Goal: Task Accomplishment & Management: Manage account settings

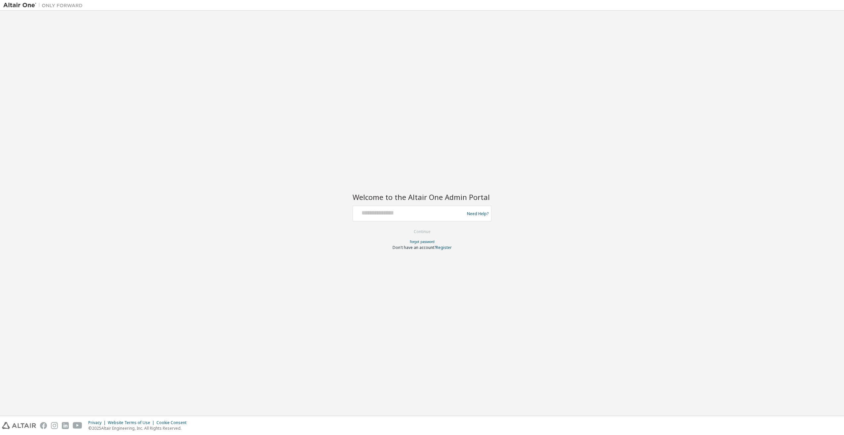
drag, startPoint x: 447, startPoint y: 156, endPoint x: 437, endPoint y: 165, distance: 14.0
click at [447, 155] on div "Welcome to the Altair One Admin Portal Need Help? Please make sure that you pro…" at bounding box center [421, 213] width 837 height 398
click at [367, 216] on input "text" at bounding box center [410, 212] width 108 height 10
click at [579, 152] on div "Welcome to the Altair One Admin Portal Need Help? Please make sure that you pro…" at bounding box center [421, 213] width 837 height 398
click at [398, 213] on input "text" at bounding box center [410, 212] width 108 height 10
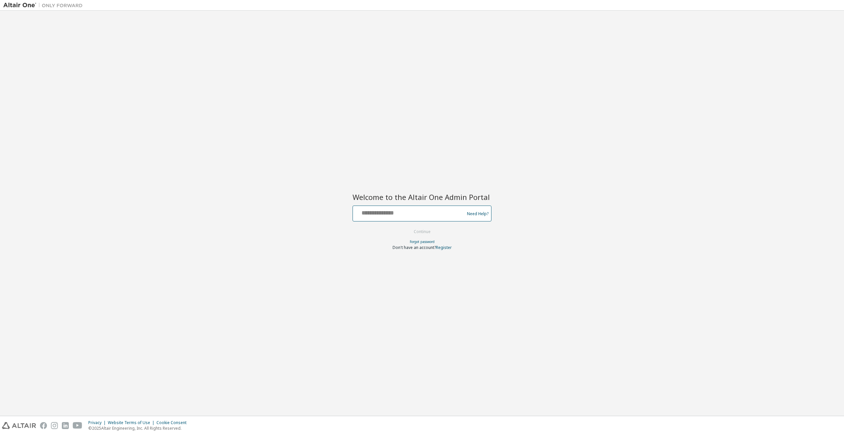
type input "*"
type input "**********"
click at [407, 227] on button "Continue" at bounding box center [422, 232] width 31 height 10
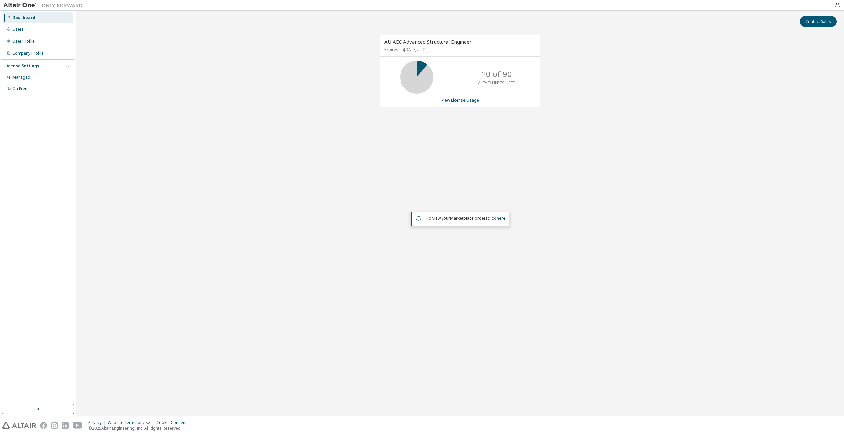
drag, startPoint x: 666, startPoint y: 112, endPoint x: 419, endPoint y: 115, distance: 246.4
click at [665, 113] on div "AU AEC Advanced Structural Engineer Expires on [DATE] UTC 10 of 90 ALTAIR UNITS…" at bounding box center [459, 176] width 761 height 282
drag, startPoint x: 499, startPoint y: 76, endPoint x: 518, endPoint y: 79, distance: 18.7
click at [518, 79] on div "10 of 90 ALTAIR UNITS USED" at bounding box center [496, 77] width 53 height 33
drag, startPoint x: 518, startPoint y: 79, endPoint x: 535, endPoint y: 82, distance: 18.1
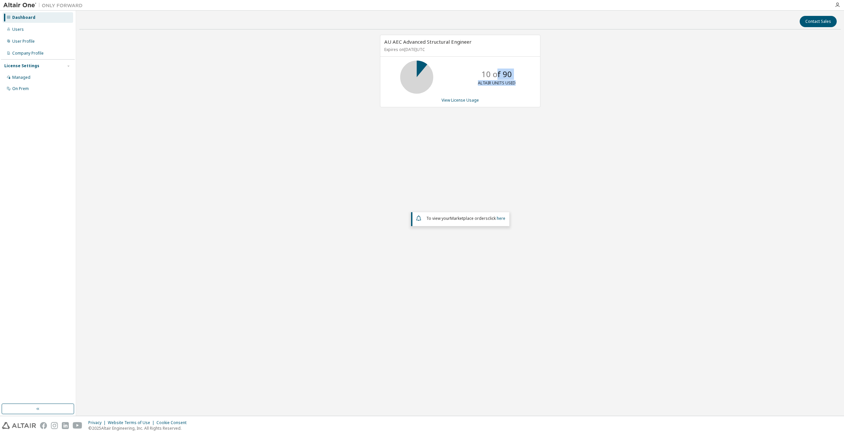
click at [527, 79] on div "10 of 90 ALTAIR UNITS USED" at bounding box center [460, 77] width 160 height 33
drag, startPoint x: 275, startPoint y: 76, endPoint x: 269, endPoint y: 78, distance: 6.7
click at [269, 78] on div "AU AEC Advanced Structural Engineer Expires on [DATE] UTC 10 of 90 ALTAIR UNITS…" at bounding box center [459, 176] width 761 height 282
click at [28, 34] on div "Users" at bounding box center [38, 29] width 70 height 11
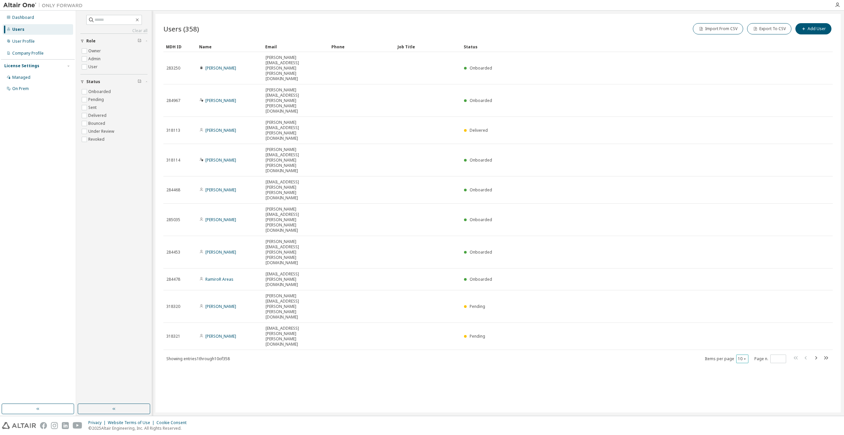
click at [742, 356] on button "10" at bounding box center [742, 358] width 9 height 5
click at [748, 244] on div "100" at bounding box center [762, 246] width 53 height 8
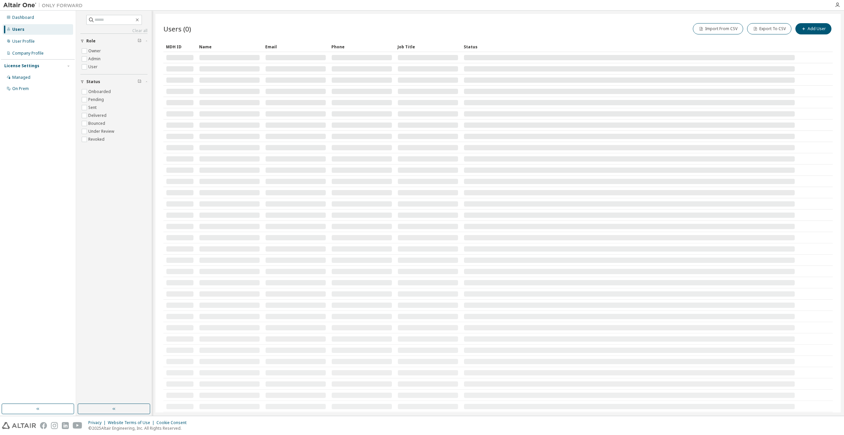
click at [661, 28] on div "Import From CSV Export To CSV Add User" at bounding box center [665, 29] width 335 height 14
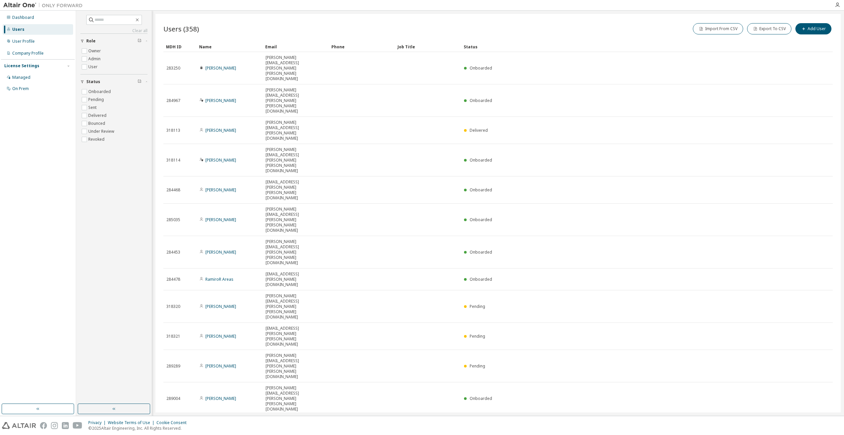
click at [622, 31] on div "Import From CSV Export To CSV Add User" at bounding box center [665, 29] width 335 height 14
click at [101, 17] on input "text" at bounding box center [115, 20] width 40 height 7
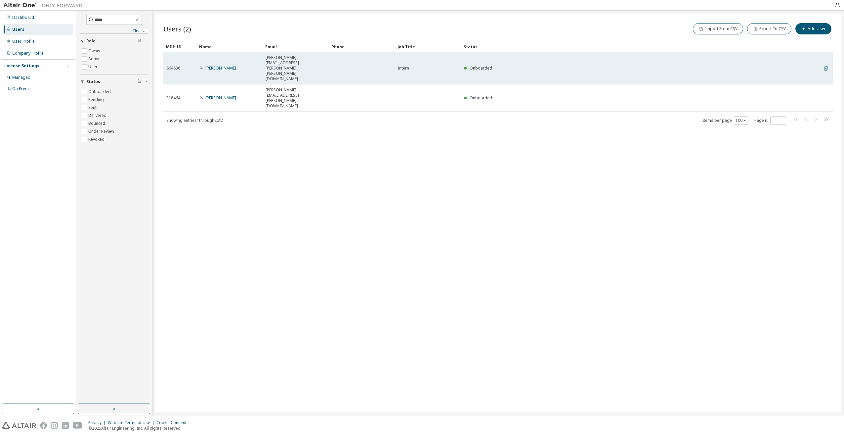
click at [826, 64] on icon at bounding box center [826, 68] width 6 height 8
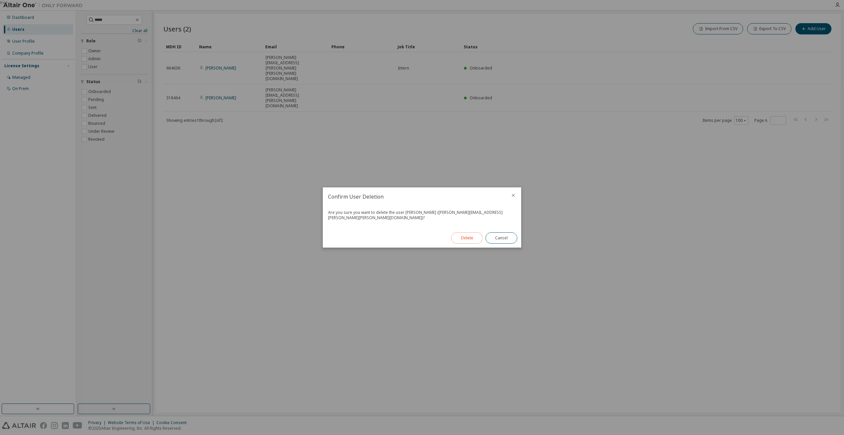
click at [469, 233] on button "Delete" at bounding box center [467, 237] width 32 height 11
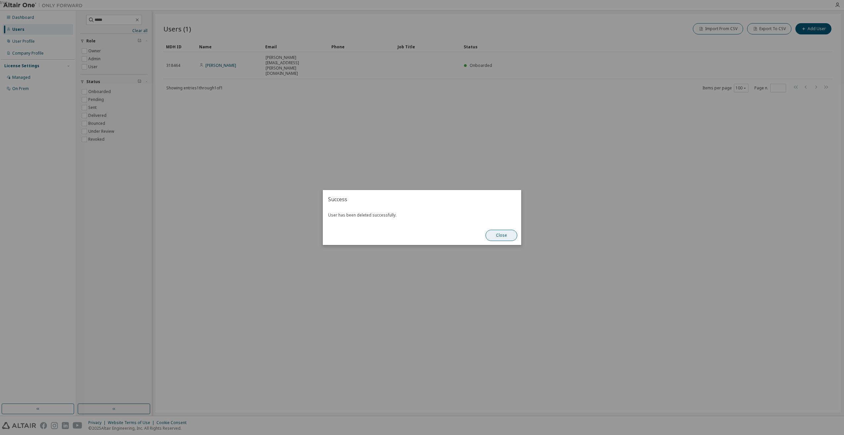
click at [505, 237] on button "Close" at bounding box center [502, 235] width 32 height 11
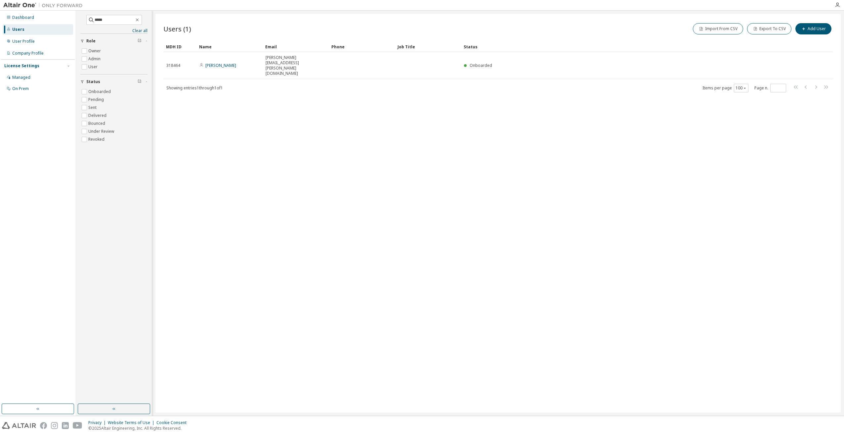
click at [366, 193] on div "Users (1) Import From CSV Export To CSV Add User Clear Load Save Save As Field …" at bounding box center [497, 213] width 685 height 398
click at [110, 18] on input "*****" at bounding box center [115, 20] width 40 height 7
click at [112, 19] on input "*****" at bounding box center [115, 20] width 40 height 7
type input "*******"
click at [418, 30] on div "Users (3) Import From CSV Export To CSV Add User" at bounding box center [497, 29] width 669 height 14
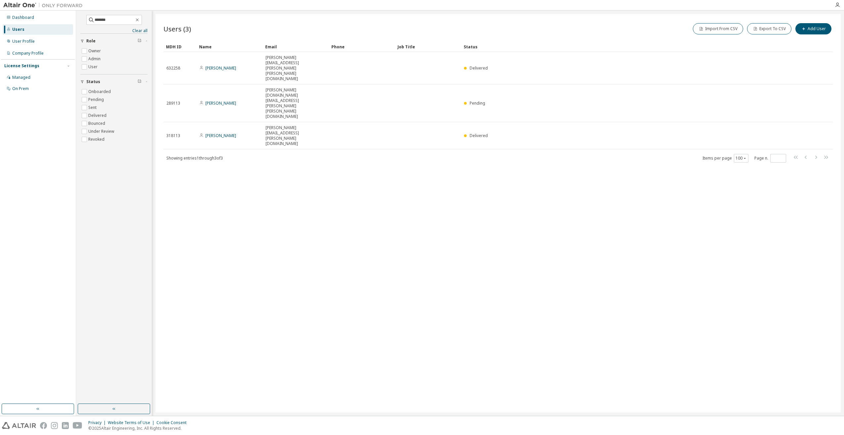
click at [244, 40] on div "Users (3) Import From CSV Export To CSV Add User Clear Load Save Save As Field …" at bounding box center [497, 92] width 669 height 141
click at [122, 20] on input "*******" at bounding box center [115, 20] width 40 height 7
click at [438, 310] on div "Users (3) Import From CSV Export To CSV Add User Clear Load Save Save As Field …" at bounding box center [497, 213] width 685 height 398
drag, startPoint x: 388, startPoint y: 214, endPoint x: 380, endPoint y: 201, distance: 15.1
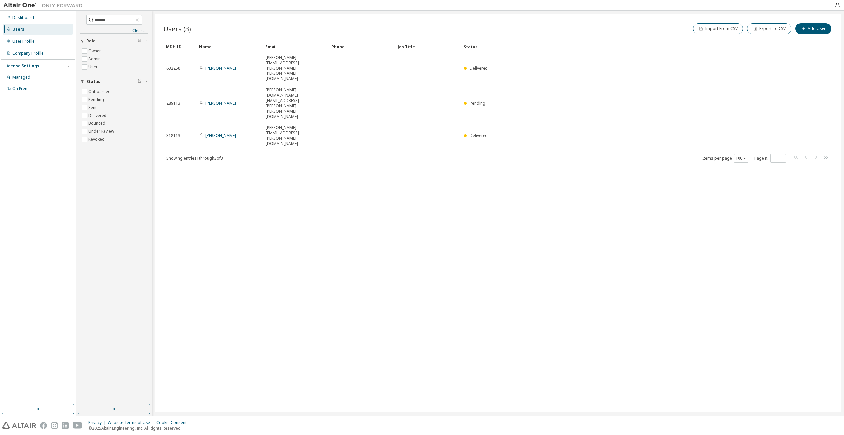
click at [387, 214] on div "Users (3) Import From CSV Export To CSV Add User Clear Load Save Save As Field …" at bounding box center [497, 213] width 685 height 398
click at [319, 127] on div "Users (3) Import From CSV Export To CSV Add User Clear Load Save Save As Field …" at bounding box center [497, 213] width 685 height 398
click at [549, 30] on div "Import From CSV Export To CSV Add User" at bounding box center [665, 29] width 335 height 14
click at [352, 13] on div "******* Clear all Status Onboarded Pending Sent Delivered Bounced Under Review …" at bounding box center [460, 213] width 768 height 405
click at [314, 27] on div "Users (3) Import From CSV Export To CSV Add User" at bounding box center [497, 29] width 669 height 14
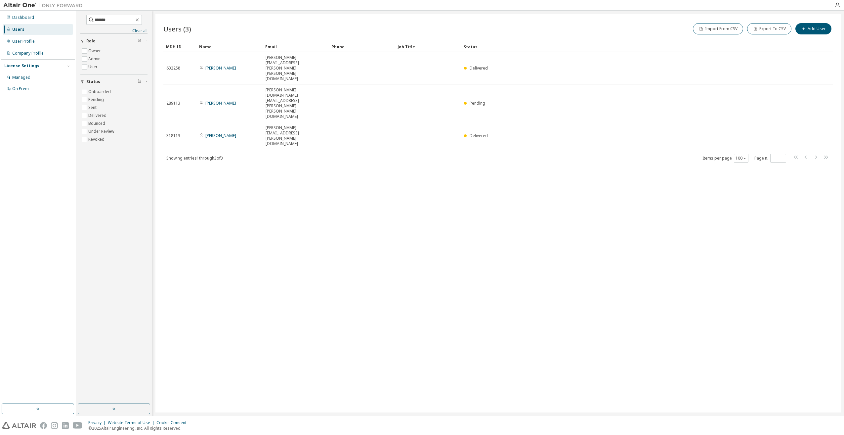
click at [633, 213] on div "Users (3) Import From CSV Export To CSV Add User Clear Load Save Save As Field …" at bounding box center [497, 213] width 685 height 398
click at [622, 220] on div "Users (3) Import From CSV Export To CSV Add User Clear Load Save Save As Field …" at bounding box center [497, 213] width 685 height 398
click at [230, 23] on div "Users (3) Import From CSV Export To CSV Add User" at bounding box center [497, 29] width 669 height 14
drag, startPoint x: 230, startPoint y: 23, endPoint x: 223, endPoint y: 24, distance: 6.7
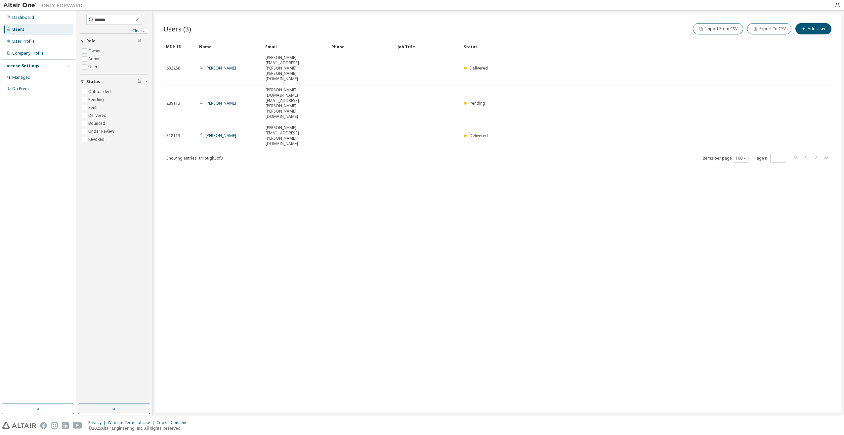
click at [223, 24] on div "Users (3) Import From CSV Export To CSV Add User" at bounding box center [497, 29] width 669 height 14
drag, startPoint x: 195, startPoint y: 31, endPoint x: 167, endPoint y: 29, distance: 28.2
click at [167, 29] on div "Users (3) Import From CSV Export To CSV Add User" at bounding box center [497, 29] width 669 height 14
click at [166, 28] on span "Users (3)" at bounding box center [177, 28] width 28 height 9
drag, startPoint x: 166, startPoint y: 28, endPoint x: 204, endPoint y: 30, distance: 38.1
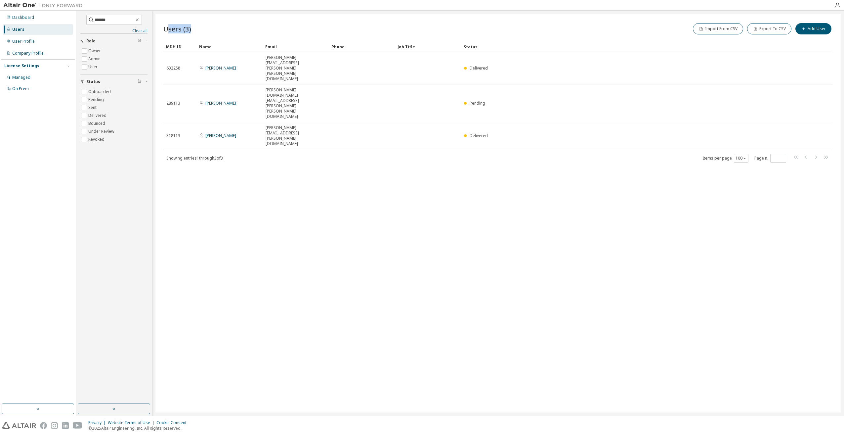
click at [204, 30] on div "Users (3) Import From CSV Export To CSV Add User" at bounding box center [497, 29] width 669 height 14
click at [204, 29] on div "Users (3) Import From CSV Export To CSV Add User" at bounding box center [497, 29] width 669 height 14
drag, startPoint x: 213, startPoint y: 29, endPoint x: 170, endPoint y: 29, distance: 43.0
click at [170, 29] on div "Users (3) Import From CSV Export To CSV Add User" at bounding box center [497, 29] width 669 height 14
click at [168, 28] on span "Users (3)" at bounding box center [177, 28] width 28 height 9
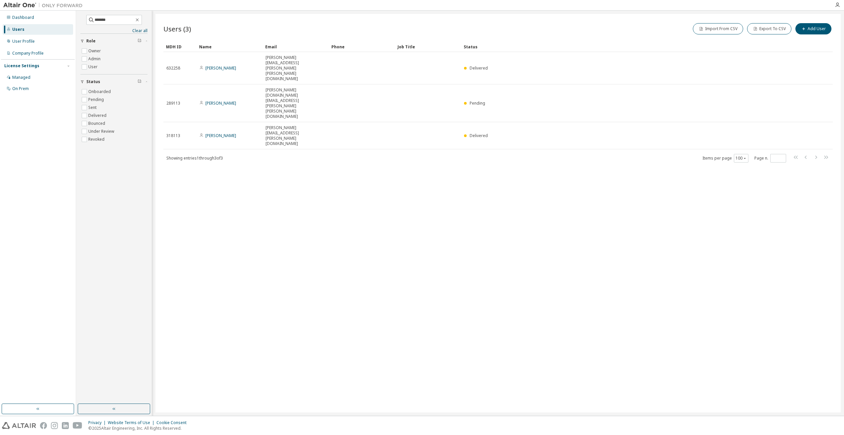
click at [168, 28] on span "Users (3)" at bounding box center [177, 28] width 28 height 9
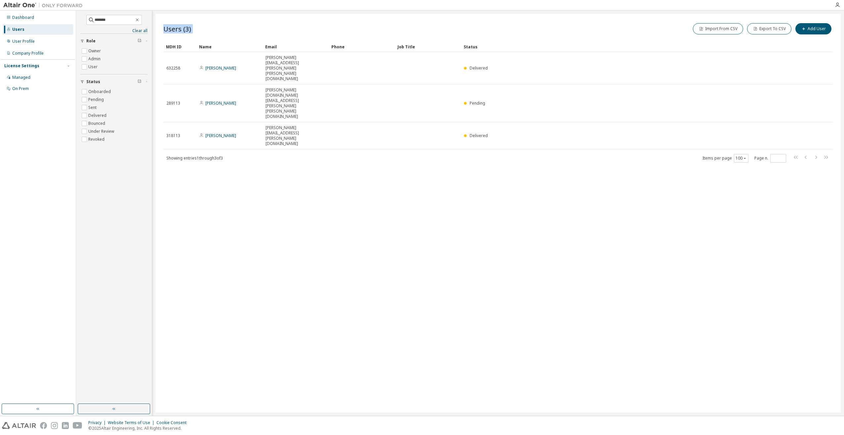
click at [168, 28] on span "Users (3)" at bounding box center [177, 28] width 28 height 9
drag, startPoint x: 168, startPoint y: 28, endPoint x: 170, endPoint y: 16, distance: 12.7
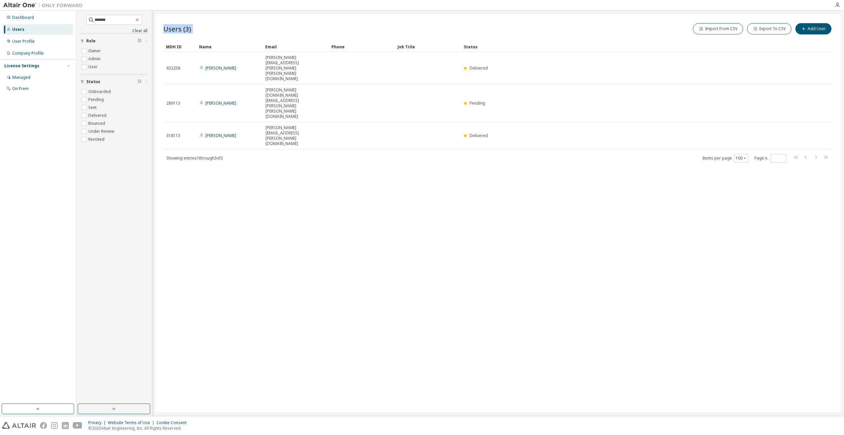
click at [170, 16] on div "Users (3) Import From CSV Export To CSV Add User Clear Load Save Save As Field …" at bounding box center [497, 213] width 685 height 398
click at [399, 290] on div "Users (3) Import From CSV Export To CSV Add User Clear Load Save Save As Field …" at bounding box center [497, 213] width 685 height 398
